Goal: Transaction & Acquisition: Obtain resource

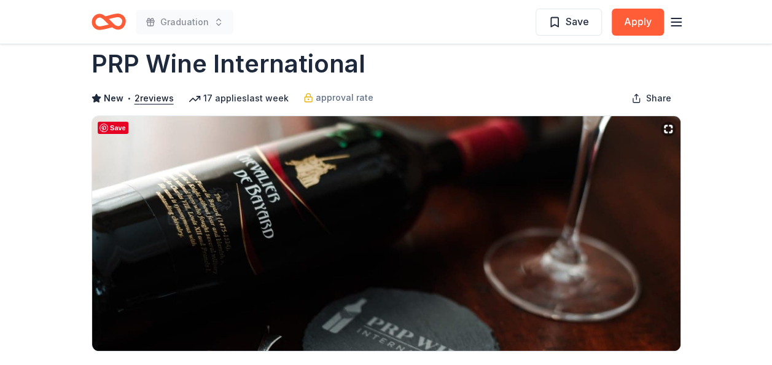
scroll to position [23, 0]
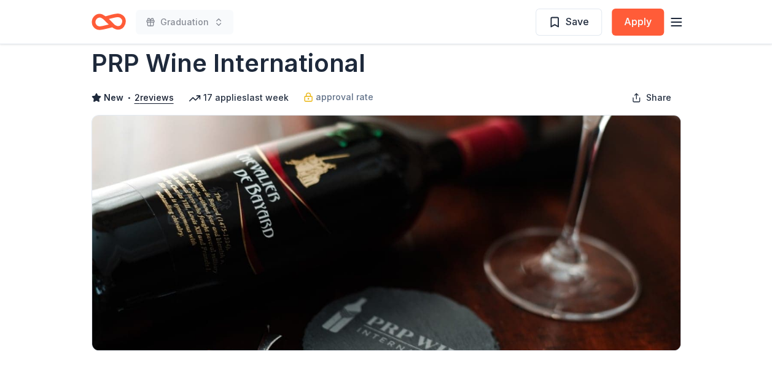
click at [229, 61] on h1 "PRP Wine International" at bounding box center [229, 63] width 274 height 34
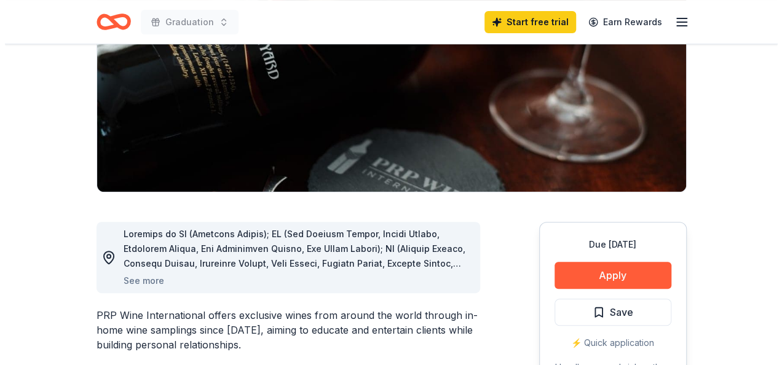
scroll to position [249, 0]
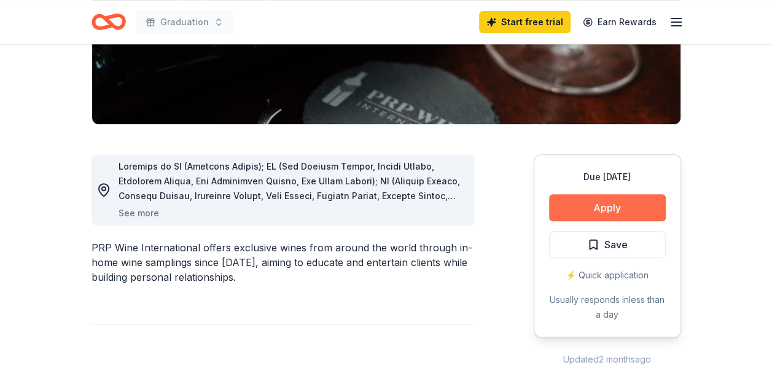
click at [599, 207] on button "Apply" at bounding box center [607, 207] width 117 height 27
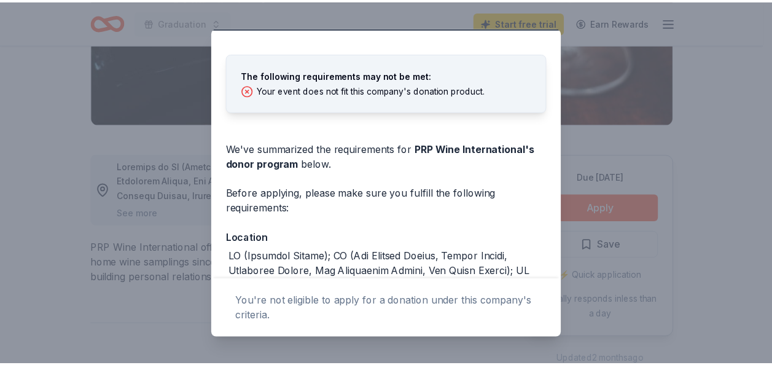
scroll to position [0, 0]
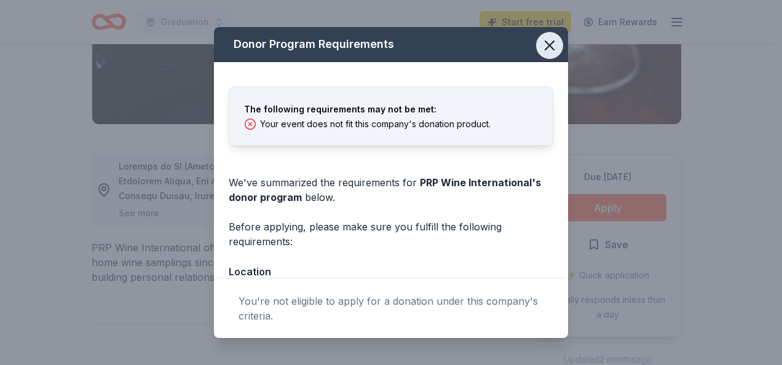
click at [545, 45] on icon "button" at bounding box center [549, 45] width 9 height 9
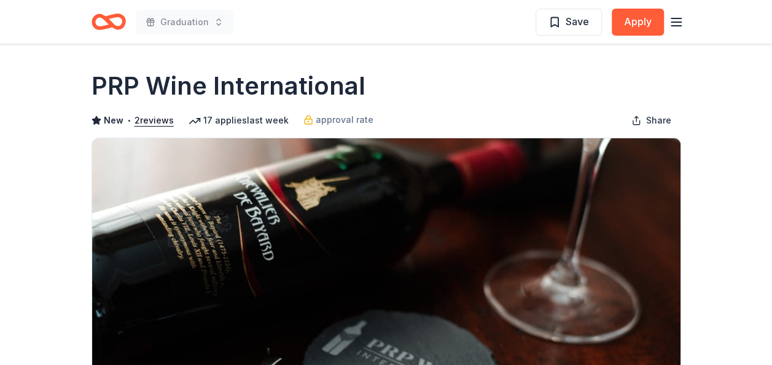
drag, startPoint x: 201, startPoint y: 66, endPoint x: 165, endPoint y: 86, distance: 41.2
click at [101, 70] on div "PRP Wine International" at bounding box center [387, 86] width 590 height 34
drag, startPoint x: 92, startPoint y: 78, endPoint x: 320, endPoint y: 93, distance: 227.9
click at [297, 95] on h1 "PRP Wine International" at bounding box center [229, 86] width 274 height 34
click at [321, 92] on h1 "PRP Wine International" at bounding box center [229, 86] width 274 height 34
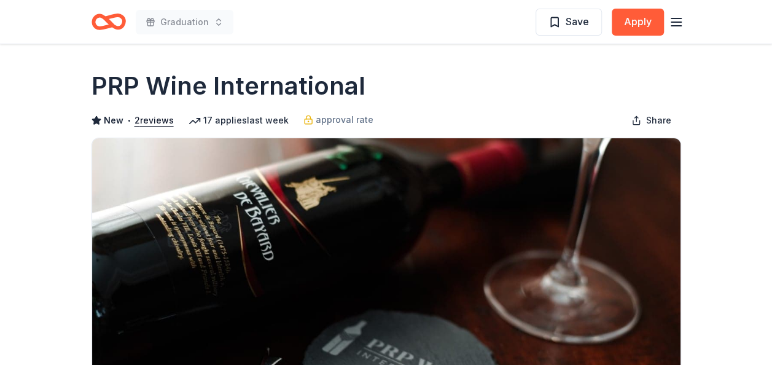
click at [321, 92] on h1 "PRP Wine International" at bounding box center [229, 86] width 274 height 34
click at [111, 22] on icon "Home" at bounding box center [113, 21] width 19 height 12
